Goal: Use online tool/utility: Utilize a website feature to perform a specific function

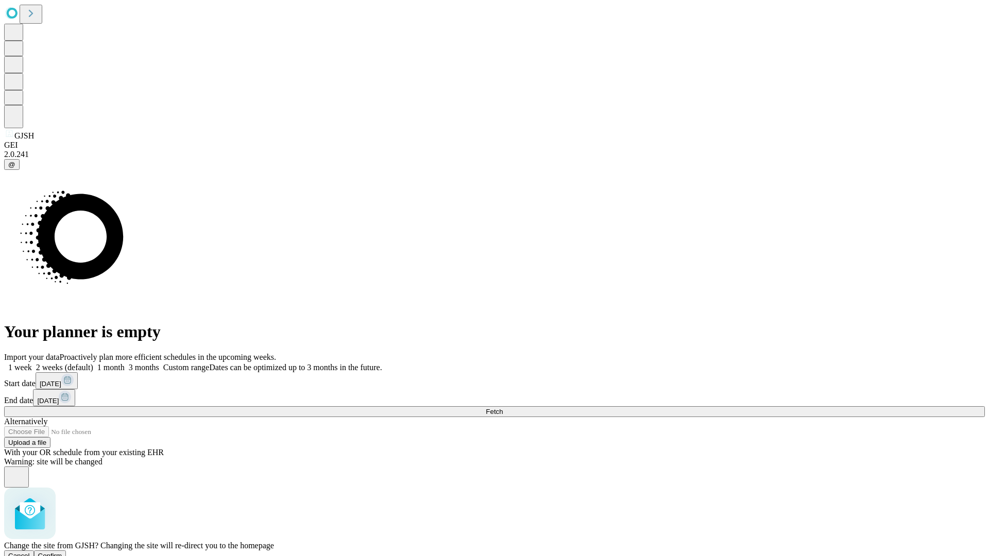
click at [62, 552] on span "Confirm" at bounding box center [50, 556] width 24 height 8
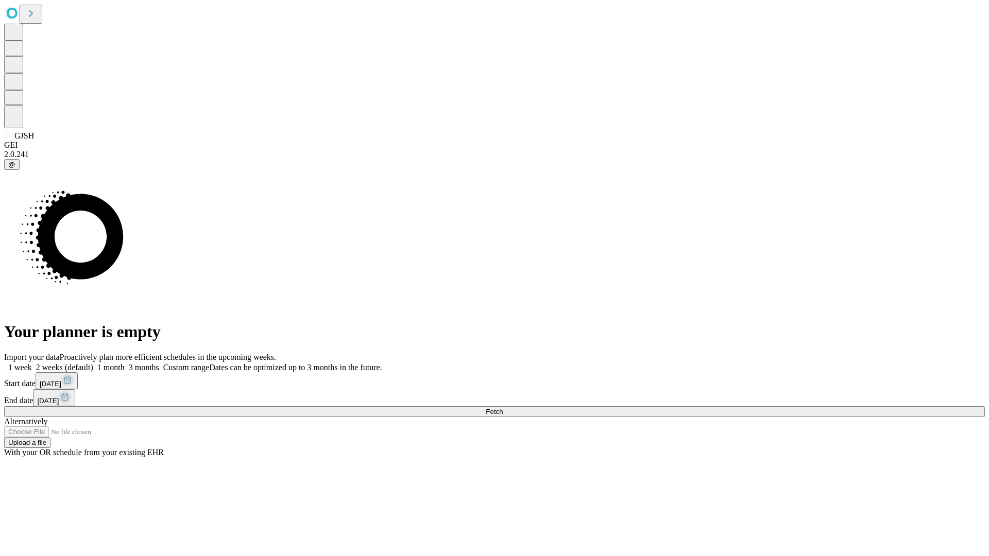
click at [32, 363] on label "1 week" at bounding box center [18, 367] width 28 height 9
click at [503, 408] on span "Fetch" at bounding box center [494, 412] width 17 height 8
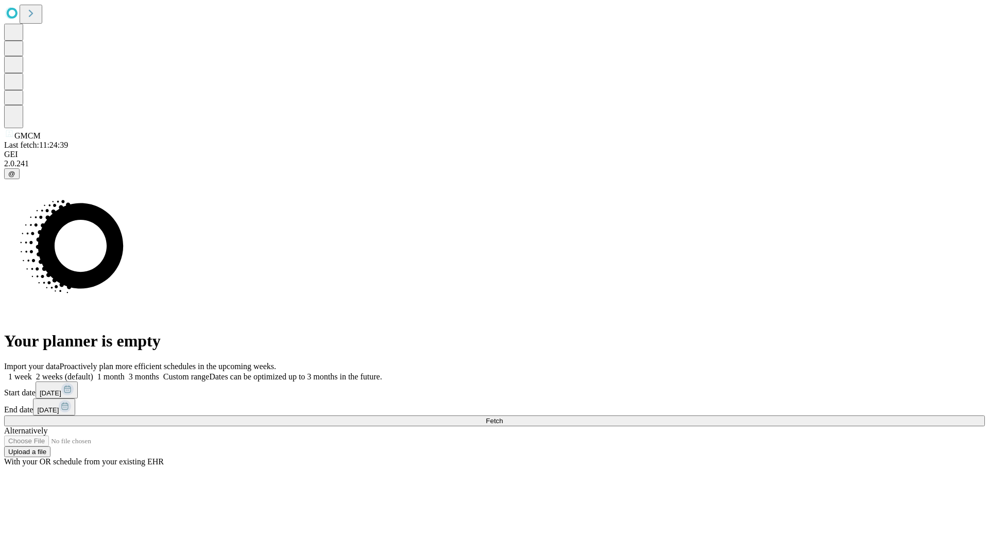
click at [32, 372] on label "1 week" at bounding box center [18, 376] width 28 height 9
click at [503, 417] on span "Fetch" at bounding box center [494, 421] width 17 height 8
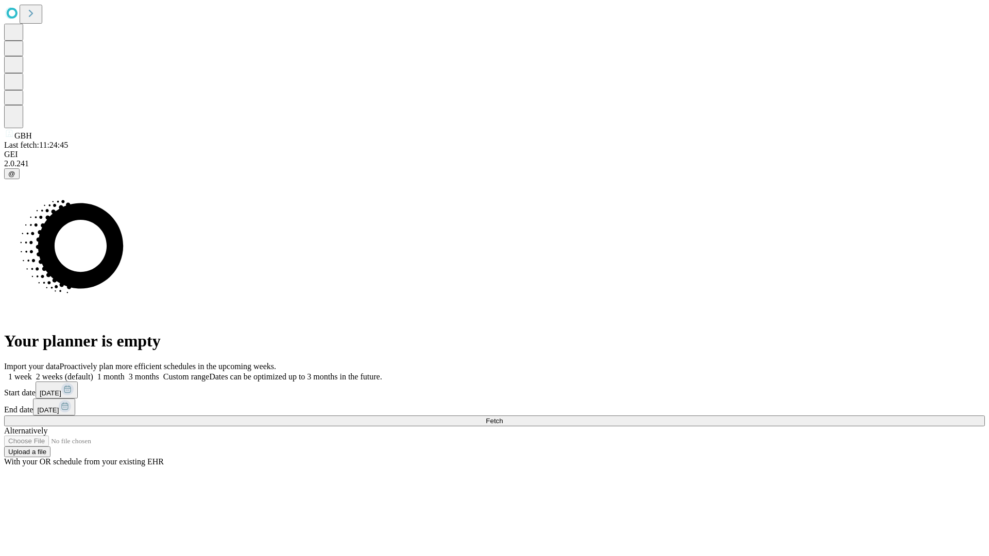
click at [32, 372] on label "1 week" at bounding box center [18, 376] width 28 height 9
click at [503, 417] on span "Fetch" at bounding box center [494, 421] width 17 height 8
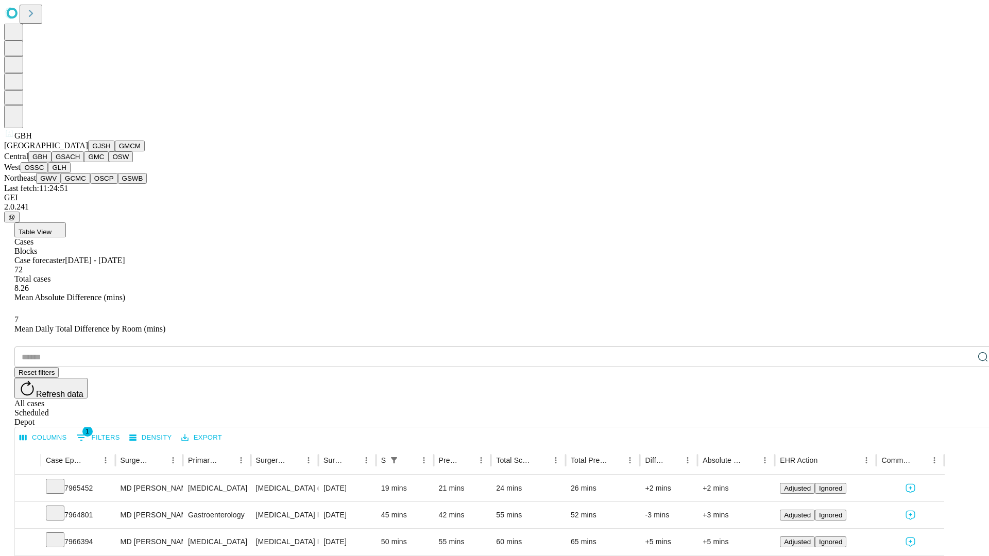
click at [80, 162] on button "GSACH" at bounding box center [68, 156] width 32 height 11
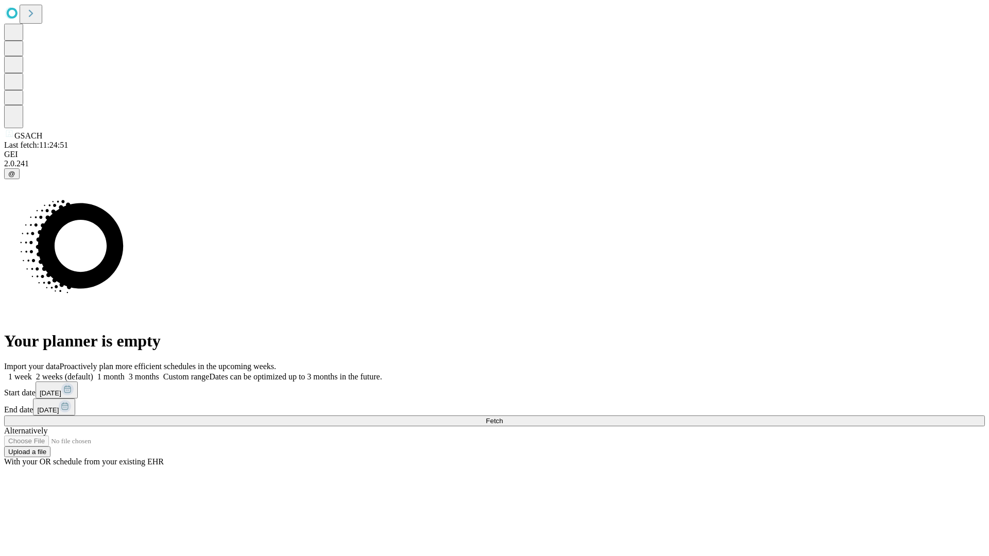
click at [32, 372] on label "1 week" at bounding box center [18, 376] width 28 height 9
click at [503, 417] on span "Fetch" at bounding box center [494, 421] width 17 height 8
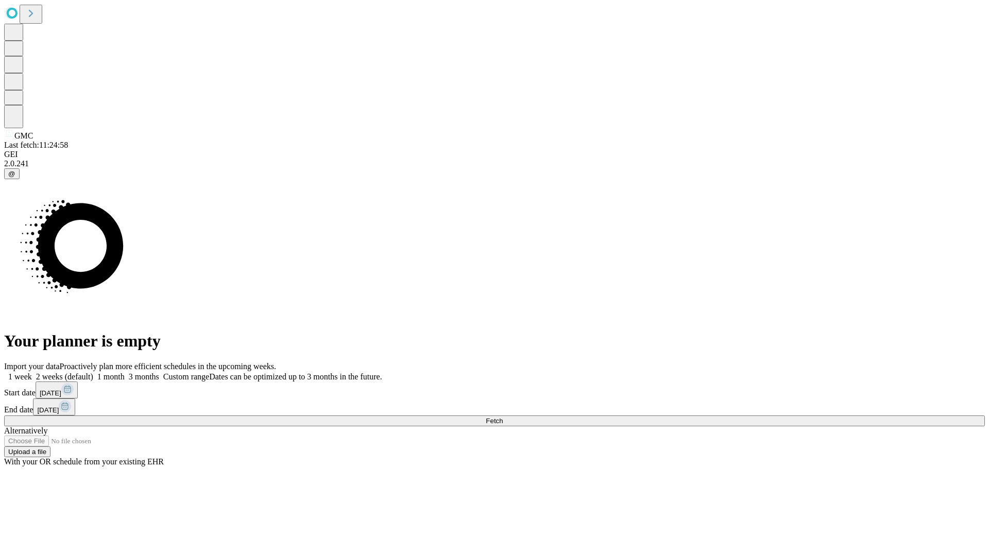
click at [32, 372] on label "1 week" at bounding box center [18, 376] width 28 height 9
click at [503, 417] on span "Fetch" at bounding box center [494, 421] width 17 height 8
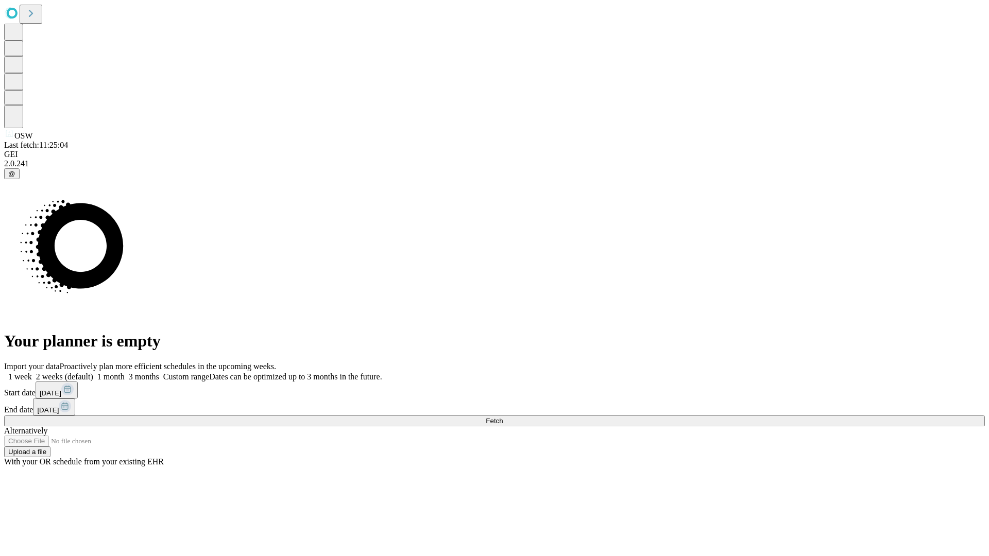
click at [32, 372] on label "1 week" at bounding box center [18, 376] width 28 height 9
click at [503, 417] on span "Fetch" at bounding box center [494, 421] width 17 height 8
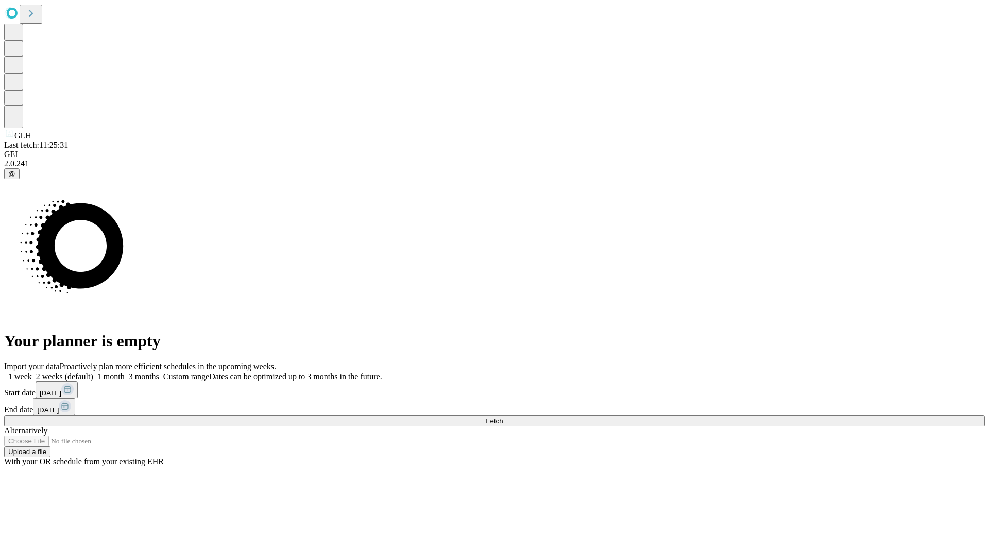
click at [32, 372] on label "1 week" at bounding box center [18, 376] width 28 height 9
click at [503, 417] on span "Fetch" at bounding box center [494, 421] width 17 height 8
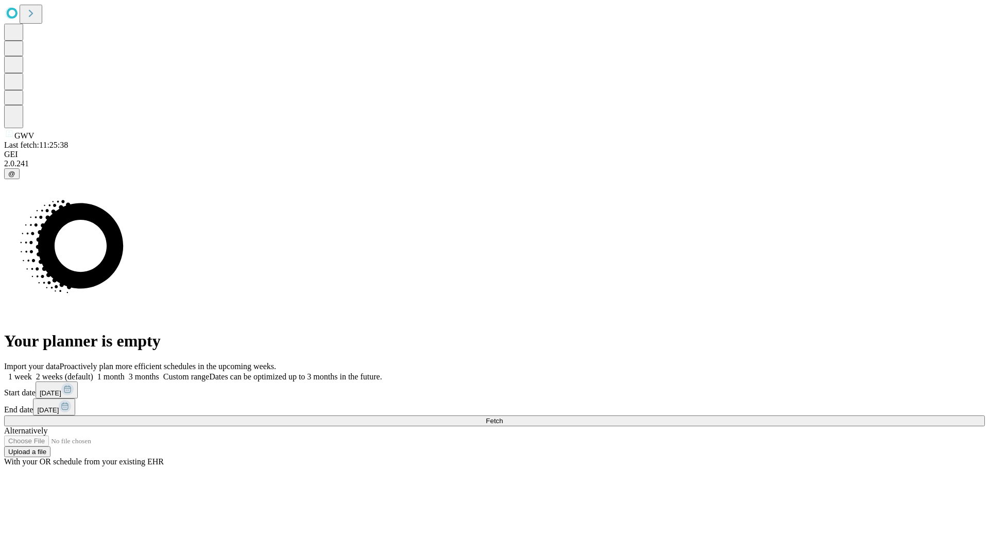
click at [32, 372] on label "1 week" at bounding box center [18, 376] width 28 height 9
click at [503, 417] on span "Fetch" at bounding box center [494, 421] width 17 height 8
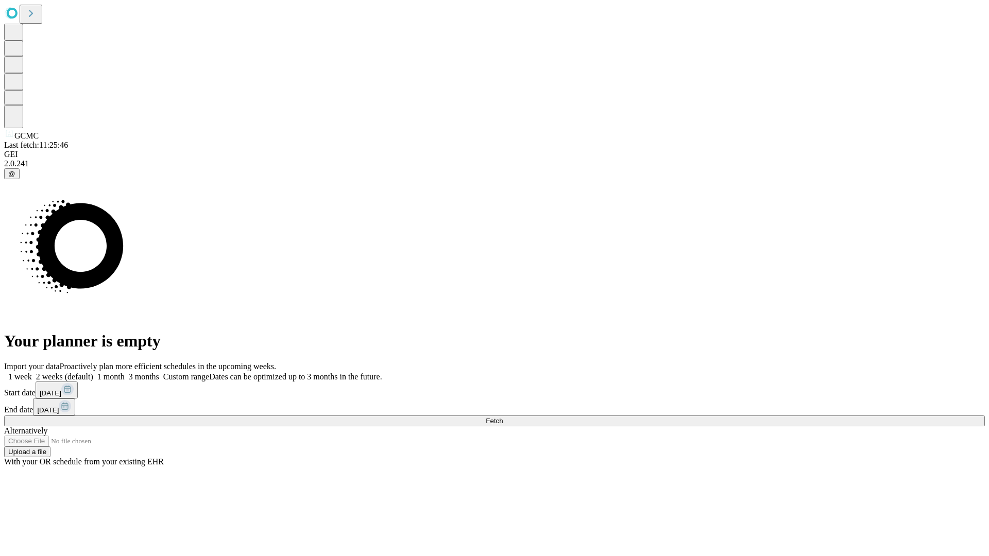
click at [32, 372] on label "1 week" at bounding box center [18, 376] width 28 height 9
click at [503, 417] on span "Fetch" at bounding box center [494, 421] width 17 height 8
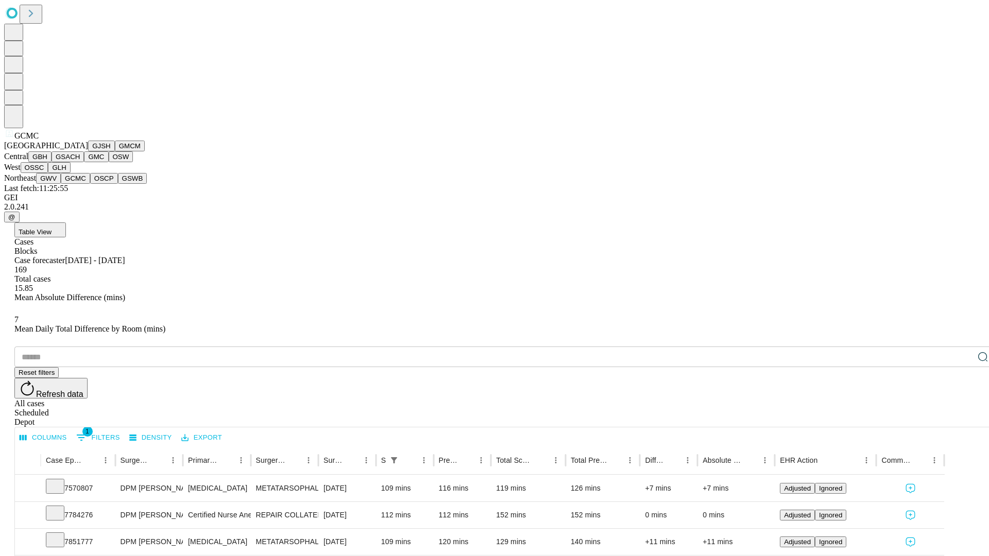
click at [90, 184] on button "OSCP" at bounding box center [104, 178] width 28 height 11
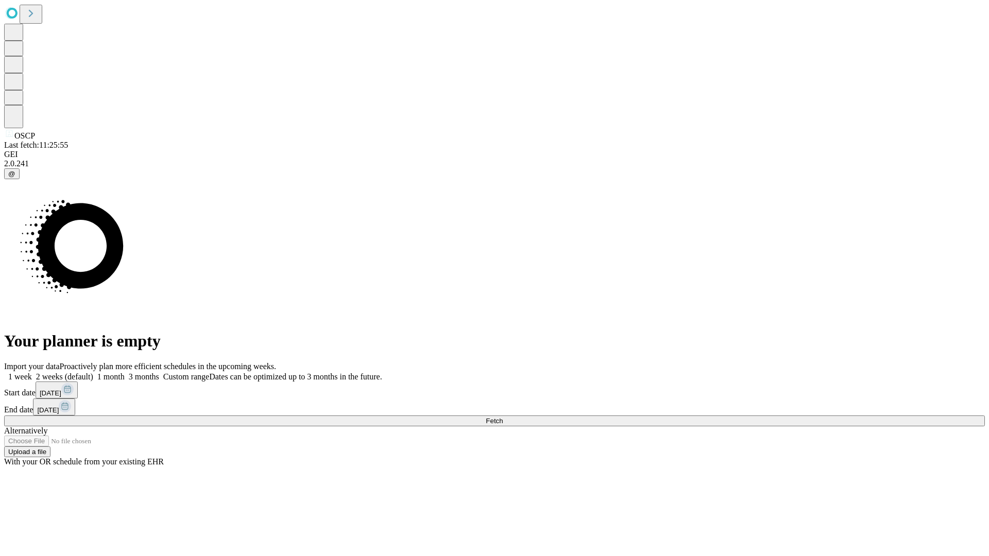
click at [32, 372] on label "1 week" at bounding box center [18, 376] width 28 height 9
click at [503, 417] on span "Fetch" at bounding box center [494, 421] width 17 height 8
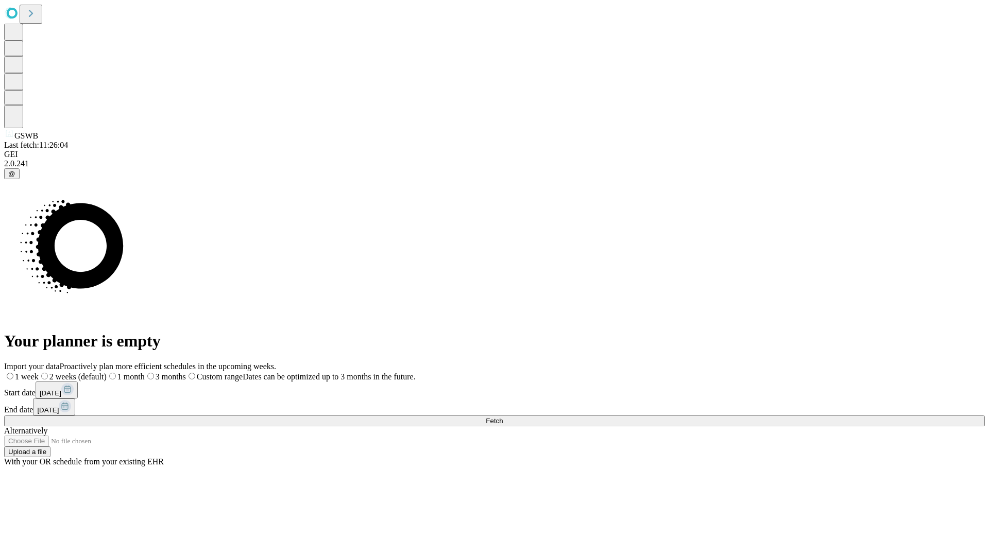
click at [39, 372] on label "1 week" at bounding box center [21, 376] width 35 height 9
click at [503, 417] on span "Fetch" at bounding box center [494, 421] width 17 height 8
